Goal: Task Accomplishment & Management: Use online tool/utility

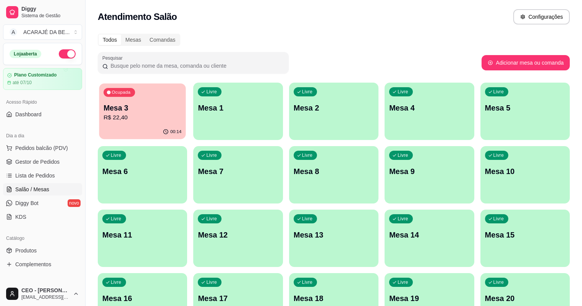
click at [122, 108] on p "Mesa 3" at bounding box center [142, 108] width 78 height 10
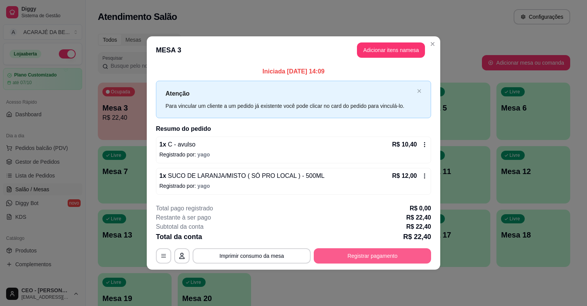
click at [394, 257] on button "Registrar pagamento" at bounding box center [372, 255] width 117 height 15
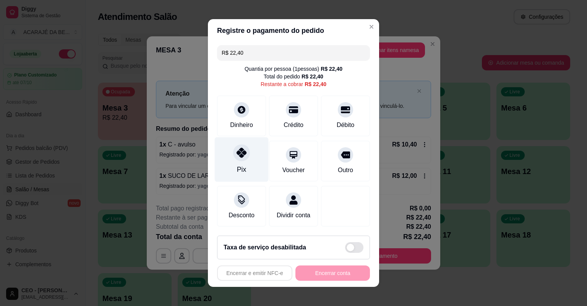
click at [250, 159] on div "Pix" at bounding box center [242, 159] width 54 height 45
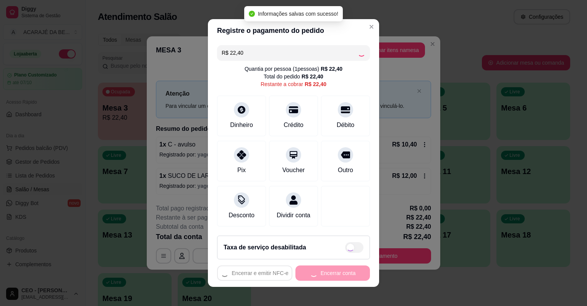
type input "R$ 0,00"
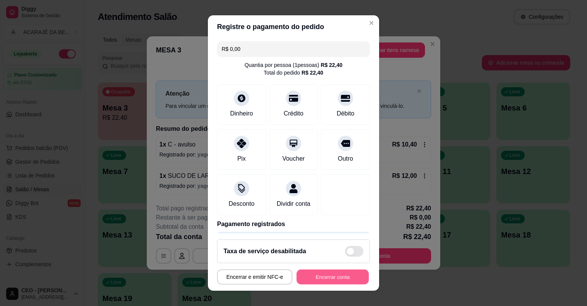
click at [353, 277] on button "Encerrar conta" at bounding box center [332, 276] width 72 height 15
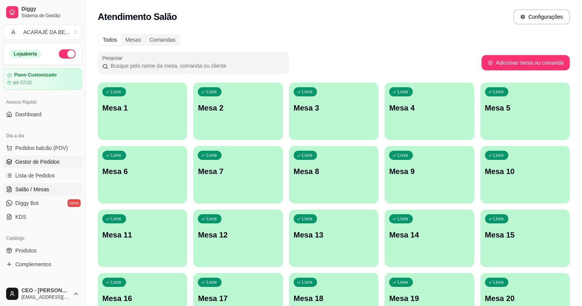
click at [23, 163] on span "Gestor de Pedidos" at bounding box center [37, 162] width 44 height 8
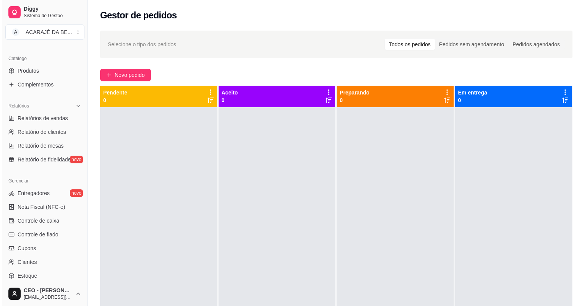
scroll to position [208, 0]
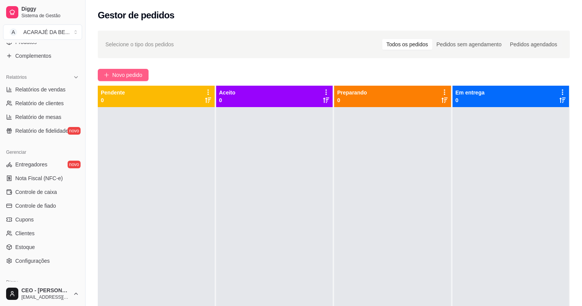
click at [144, 75] on div "Novo pedido" at bounding box center [334, 75] width 472 height 12
click at [141, 76] on span "Novo pedido" at bounding box center [127, 75] width 30 height 8
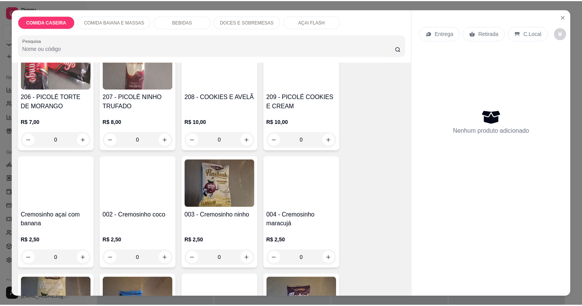
scroll to position [1986, 0]
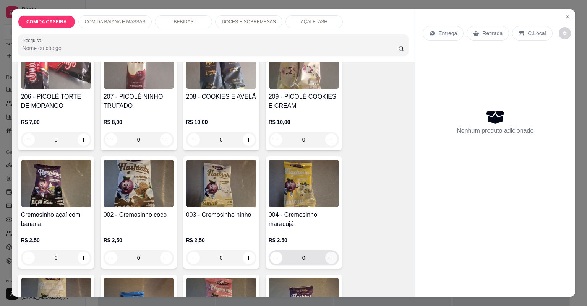
click at [328, 255] on icon "increase-product-quantity" at bounding box center [331, 258] width 6 height 6
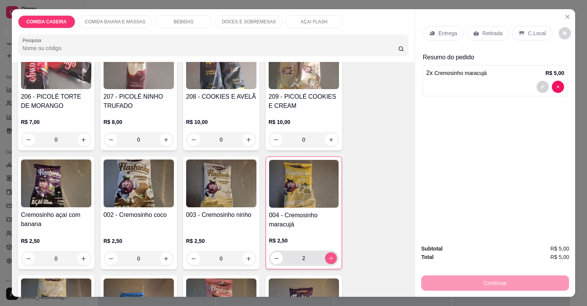
click at [328, 255] on icon "increase-product-quantity" at bounding box center [331, 258] width 6 height 6
click at [277, 253] on button "decrease-product-quantity" at bounding box center [276, 258] width 12 height 12
type input "2"
click at [489, 32] on p "Retirada" at bounding box center [492, 33] width 20 height 8
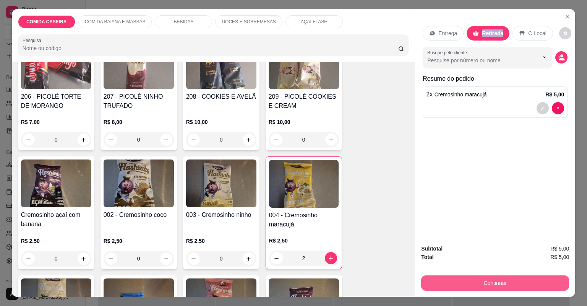
click at [486, 281] on button "Continuar" at bounding box center [495, 282] width 148 height 15
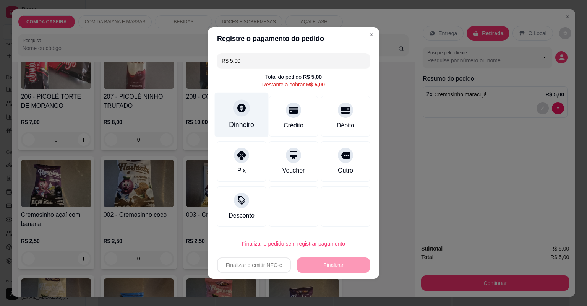
click at [237, 121] on div "Dinheiro" at bounding box center [241, 125] width 25 height 10
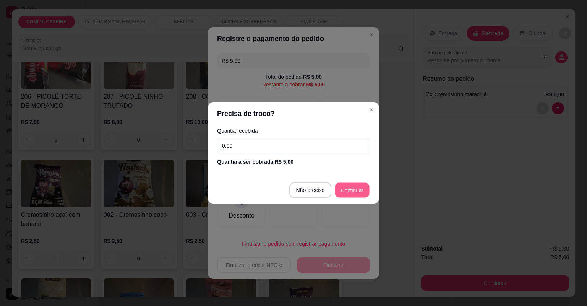
type input "R$ 0,00"
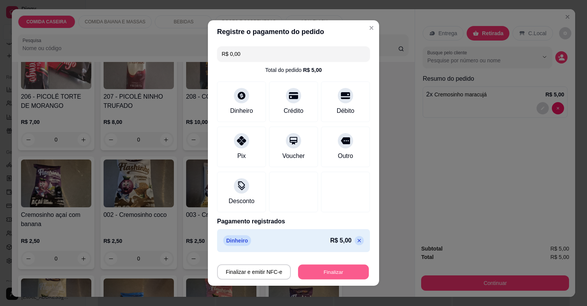
click at [346, 273] on button "Finalizar" at bounding box center [333, 271] width 71 height 15
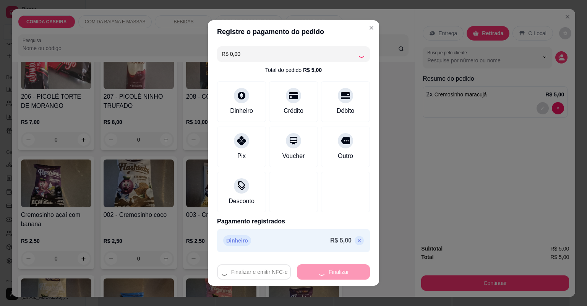
type input "0"
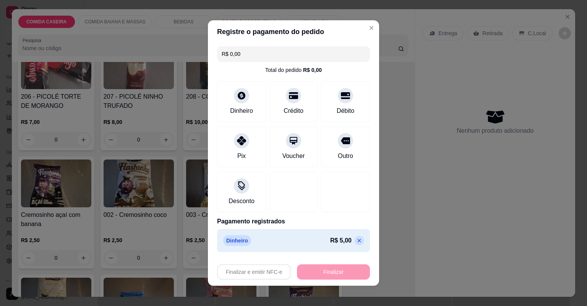
type input "-R$ 5,00"
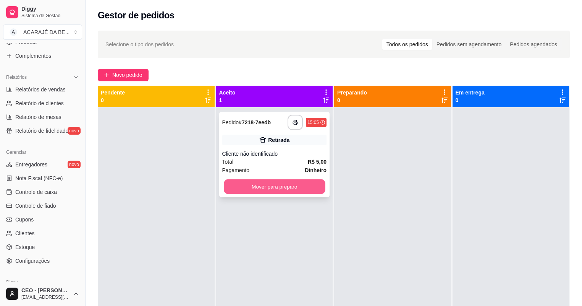
click at [293, 188] on button "Mover para preparo" at bounding box center [274, 186] width 101 height 15
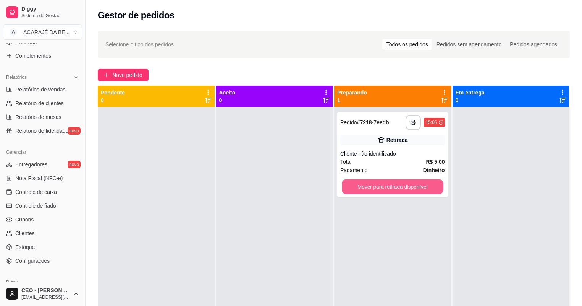
click at [367, 186] on button "Mover para retirada disponível" at bounding box center [392, 186] width 101 height 15
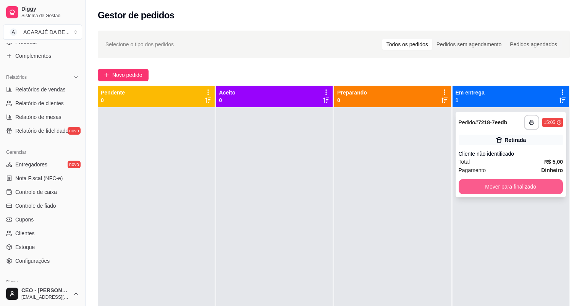
click at [497, 183] on button "Mover para finalizado" at bounding box center [511, 186] width 105 height 15
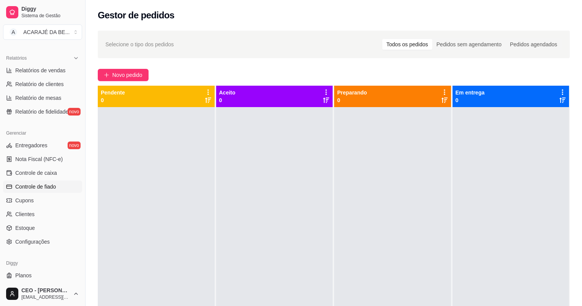
scroll to position [244, 0]
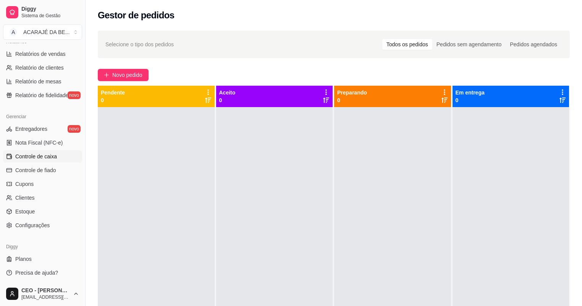
click at [36, 152] on span "Controle de caixa" at bounding box center [36, 156] width 42 height 8
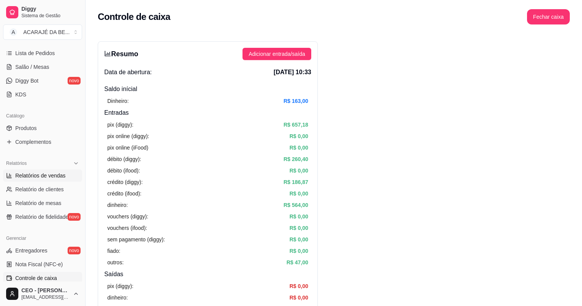
scroll to position [121, 0]
click at [44, 177] on span "Relatórios de vendas" at bounding box center [40, 176] width 50 height 8
select select "ALL"
select select "0"
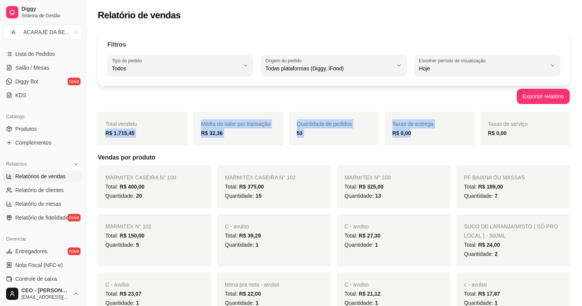
drag, startPoint x: 100, startPoint y: 135, endPoint x: 425, endPoint y: 142, distance: 324.3
click at [425, 142] on div "Total vendido R$ 1.715,45 Média de valor por transação R$ 32,36 Quantidade de p…" at bounding box center [334, 129] width 472 height 34
copy div "R$ 1.715,45 Média de valor por transação R$ 32,36 Quantidade de pedidos 53 Taxa…"
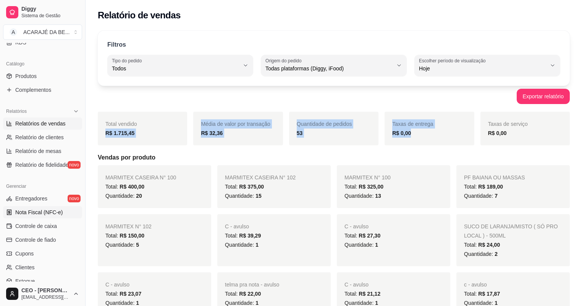
scroll to position [213, 0]
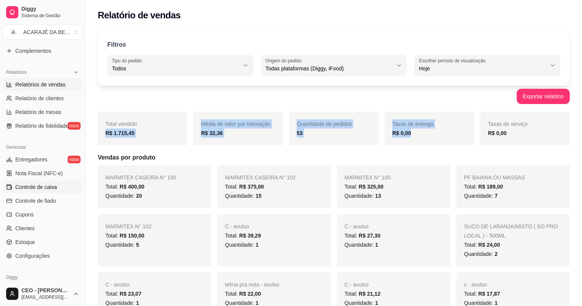
click at [45, 186] on span "Controle de caixa" at bounding box center [36, 187] width 42 height 8
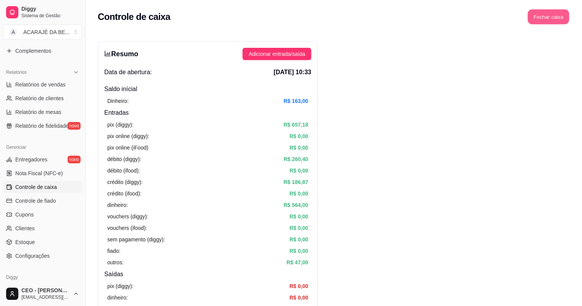
click at [551, 11] on button "Fechar caixa" at bounding box center [549, 17] width 42 height 15
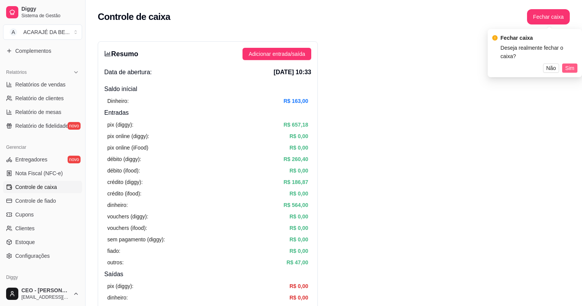
click at [569, 64] on span "Sim" at bounding box center [569, 68] width 9 height 8
